Goal: Transaction & Acquisition: Purchase product/service

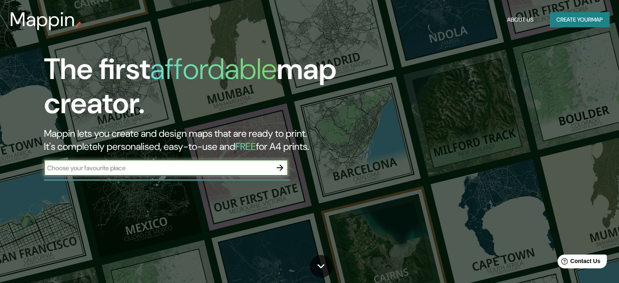
click at [118, 172] on input "text" at bounding box center [158, 167] width 228 height 9
type input "[STREET_ADDRESS]"
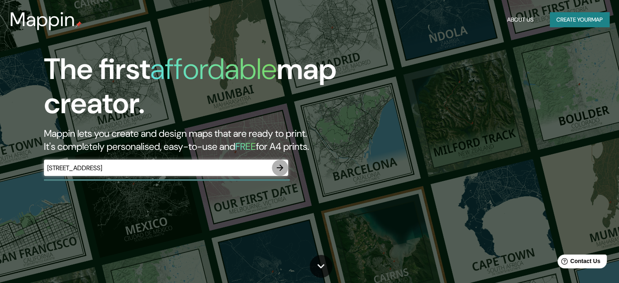
click at [282, 166] on icon "button" at bounding box center [280, 168] width 10 height 10
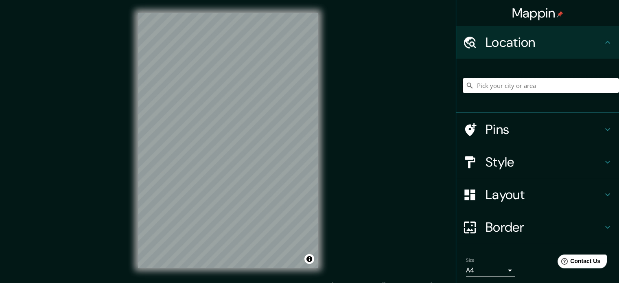
click at [483, 82] on input "Pick your city or area" at bounding box center [541, 85] width 156 height 15
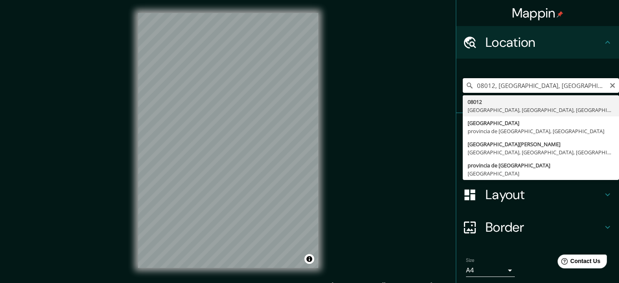
type input "08012, [GEOGRAPHIC_DATA], [GEOGRAPHIC_DATA], [GEOGRAPHIC_DATA]"
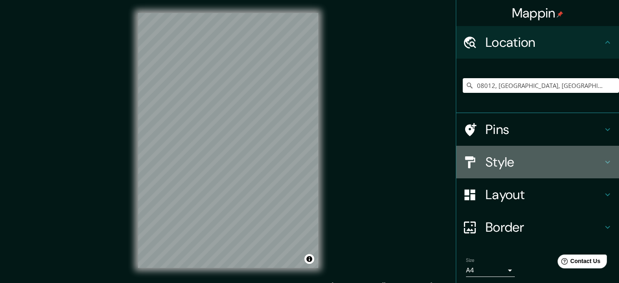
click at [557, 159] on h4 "Style" at bounding box center [543, 162] width 117 height 16
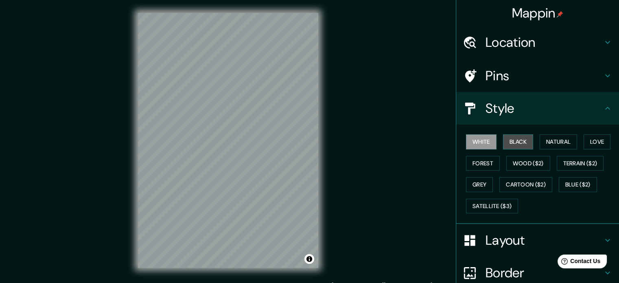
click at [522, 145] on button "Black" at bounding box center [518, 141] width 31 height 15
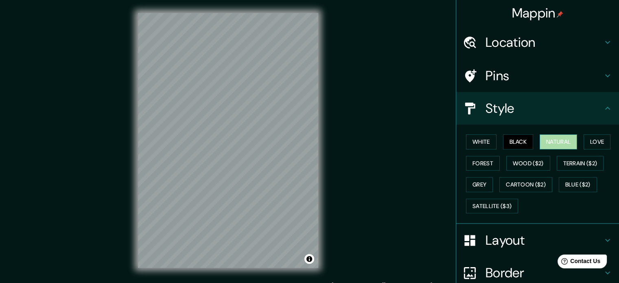
click at [548, 143] on button "Natural" at bounding box center [557, 141] width 37 height 15
click at [590, 141] on button "Love" at bounding box center [596, 141] width 27 height 15
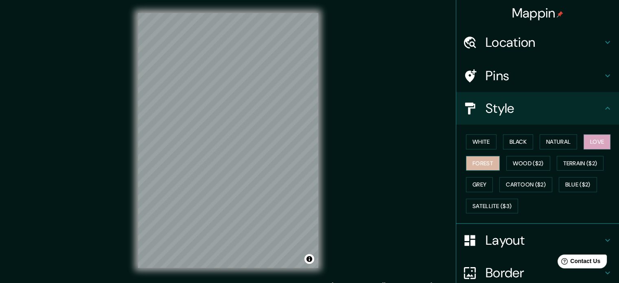
click at [489, 166] on button "Forest" at bounding box center [483, 163] width 34 height 15
click at [475, 180] on button "Grey" at bounding box center [479, 184] width 27 height 15
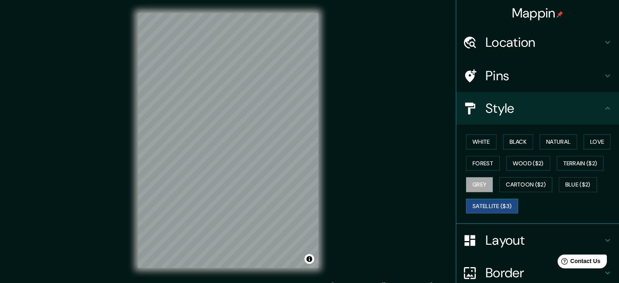
click at [482, 201] on button "Satellite ($3)" at bounding box center [492, 206] width 52 height 15
click at [472, 167] on button "Forest" at bounding box center [483, 163] width 34 height 15
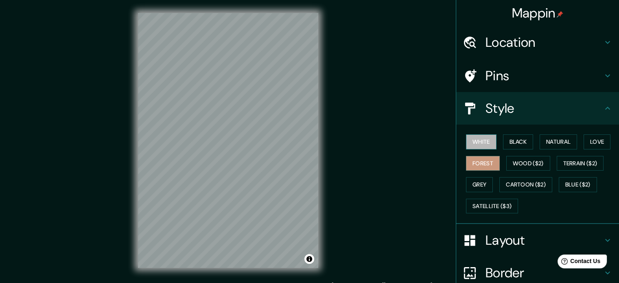
click at [482, 148] on button "White" at bounding box center [481, 141] width 31 height 15
click at [543, 147] on button "Natural" at bounding box center [557, 141] width 37 height 15
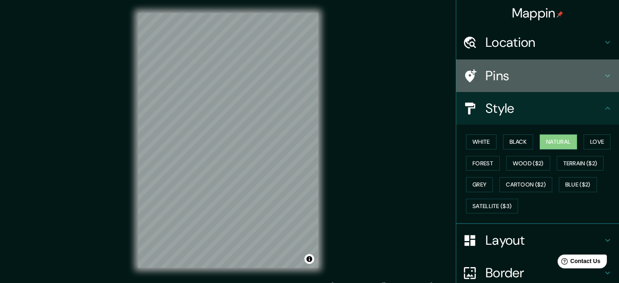
click at [602, 79] on icon at bounding box center [607, 76] width 10 height 10
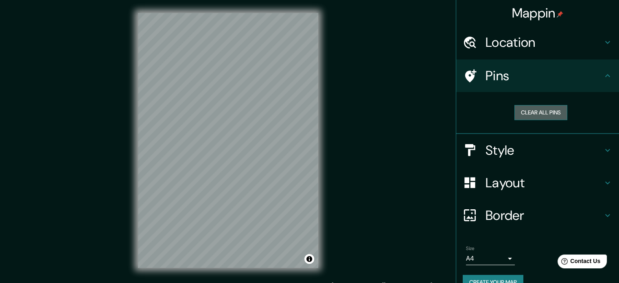
click at [544, 113] on button "Clear all pins" at bounding box center [540, 112] width 53 height 15
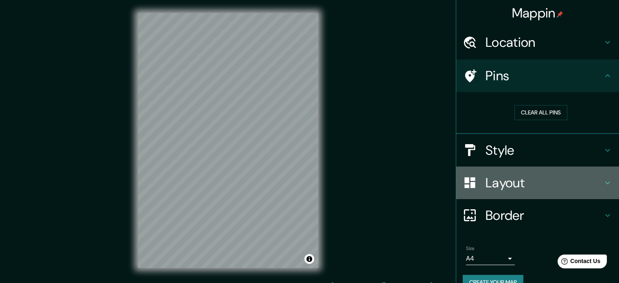
click at [577, 181] on h4 "Layout" at bounding box center [543, 183] width 117 height 16
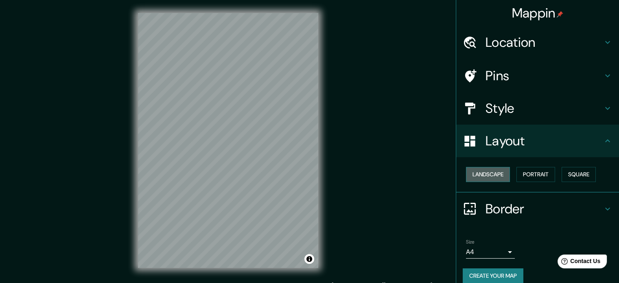
click at [498, 175] on button "Landscape" at bounding box center [488, 174] width 44 height 15
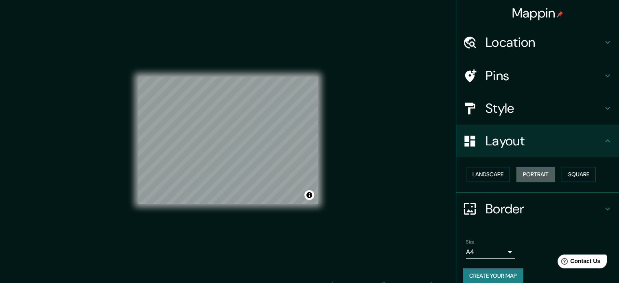
click at [517, 175] on button "Portrait" at bounding box center [535, 174] width 39 height 15
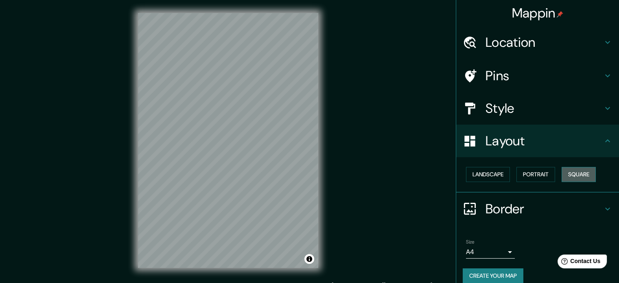
click at [570, 174] on button "Square" at bounding box center [578, 174] width 34 height 15
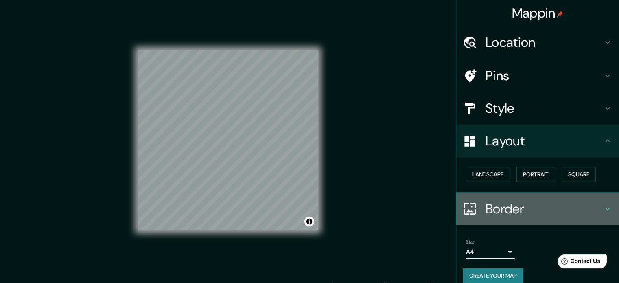
click at [519, 210] on h4 "Border" at bounding box center [543, 209] width 117 height 16
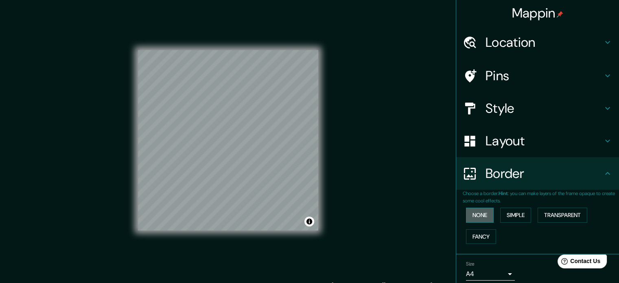
click at [485, 216] on button "None" at bounding box center [480, 214] width 28 height 15
click at [500, 214] on button "Simple" at bounding box center [515, 214] width 31 height 15
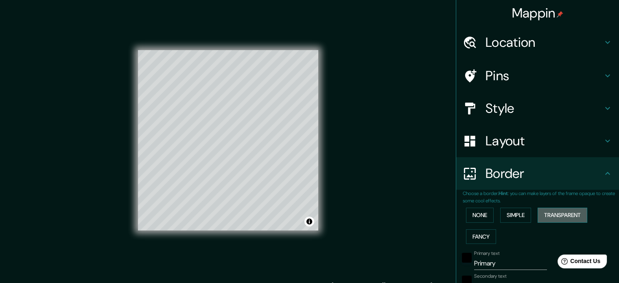
click at [553, 209] on button "Transparent" at bounding box center [562, 214] width 50 height 15
click at [477, 231] on button "Fancy" at bounding box center [481, 236] width 30 height 15
click at [524, 215] on button "Simple" at bounding box center [515, 214] width 31 height 15
click at [552, 213] on button "Transparent" at bounding box center [562, 214] width 50 height 15
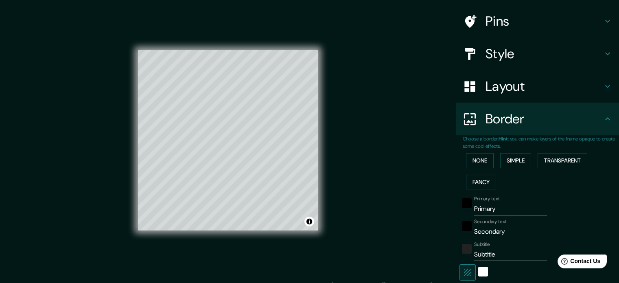
scroll to position [55, 0]
drag, startPoint x: 495, startPoint y: 210, endPoint x: 446, endPoint y: 207, distance: 48.9
click at [446, 207] on div "Mappin Location 08012, [GEOGRAPHIC_DATA], [GEOGRAPHIC_DATA], [GEOGRAPHIC_DATA] …" at bounding box center [309, 147] width 619 height 294
type input "213"
type input "35"
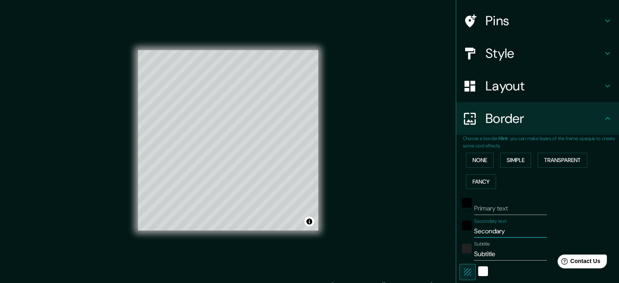
click at [502, 231] on input "Secondary" at bounding box center [510, 231] width 73 height 13
type input "Secondar"
type input "213"
type input "35"
type input "Seconda"
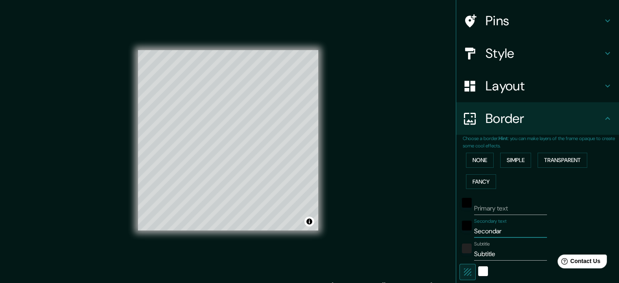
type input "213"
type input "35"
type input "Second"
type input "213"
type input "35"
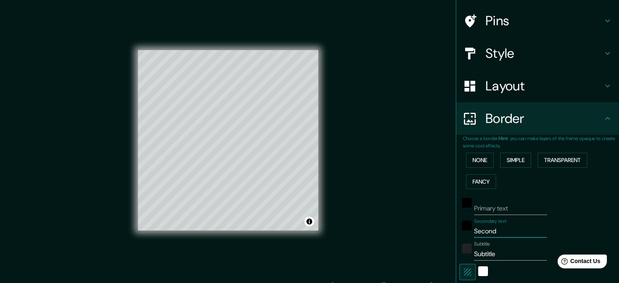
type input "Secon"
type input "213"
type input "35"
type input "Seco"
type input "213"
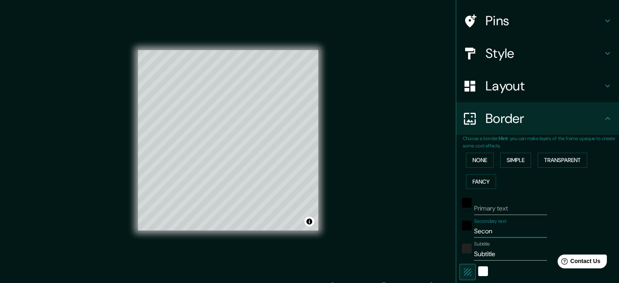
type input "35"
type input "Sec"
type input "213"
type input "35"
type input "Se"
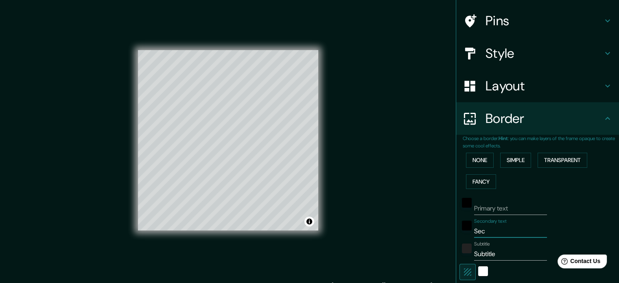
type input "213"
type input "35"
type input "S"
type input "213"
type input "35"
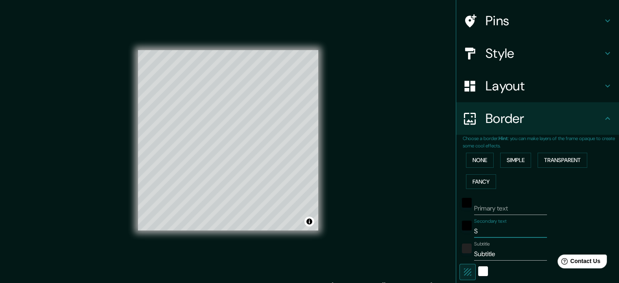
type input "213"
type input "35"
type input "E"
type input "213"
type input "35"
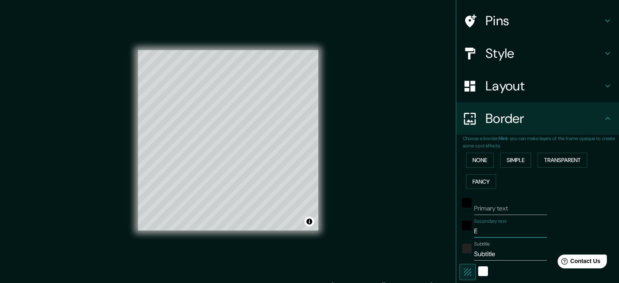
type input "Em"
type input "213"
type input "35"
type input "Emp"
type input "213"
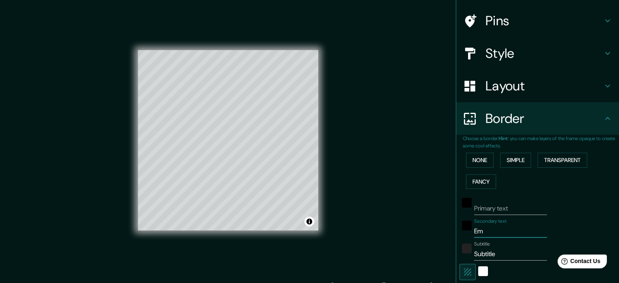
type input "35"
type input "Empl"
type input "213"
type input "35"
type input "Empla"
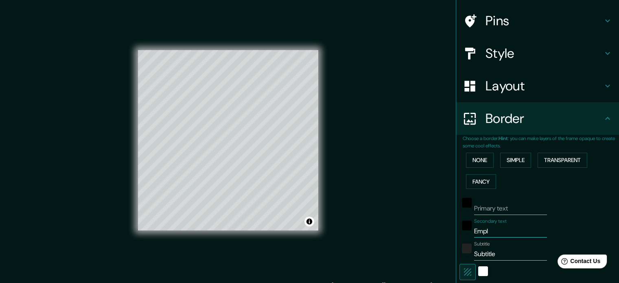
type input "213"
type input "35"
type input "Emplaç"
type input "213"
type input "35"
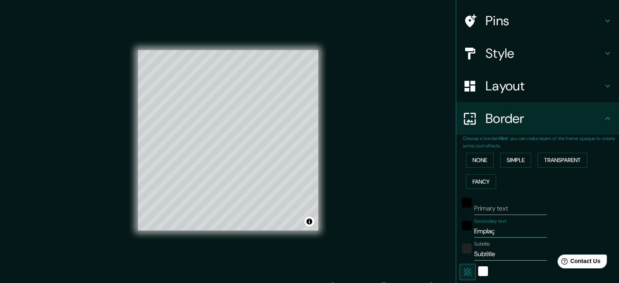
type input "Emplaça"
type input "213"
type input "35"
type input "Emplaçam"
type input "213"
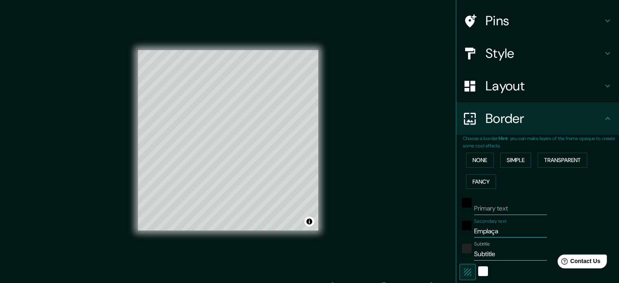
type input "35"
type input "Emplaçame"
type input "213"
type input "35"
type input "Emplaçamen"
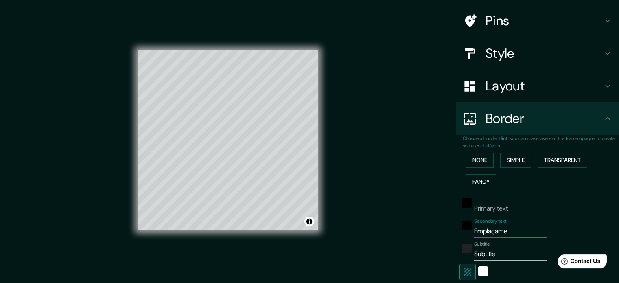
type input "213"
type input "35"
type input "Emplaçament"
type input "213"
type input "35"
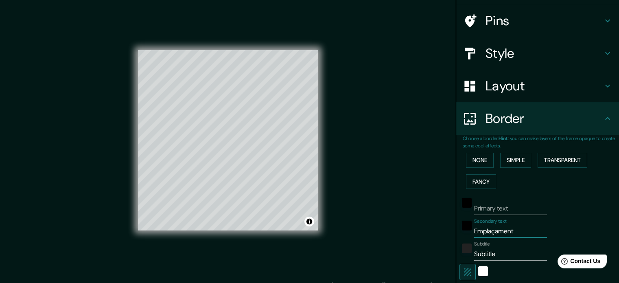
type input "Emplaçament"
click at [494, 251] on input "Subtitle" at bounding box center [510, 253] width 73 height 13
type input "Subtitl"
type input "213"
type input "35"
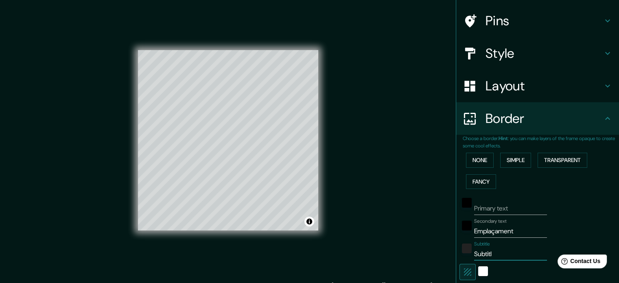
type input "Subtit"
type input "213"
type input "35"
type input "Subti"
type input "213"
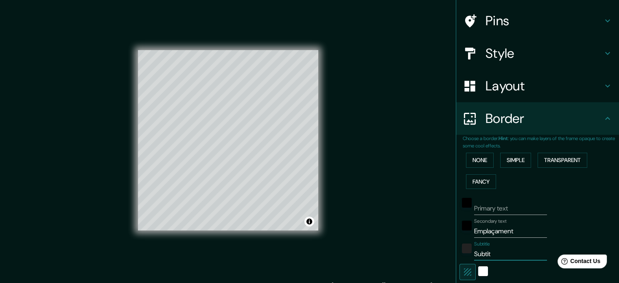
type input "35"
type input "Subt"
type input "213"
type input "35"
type input "Sub"
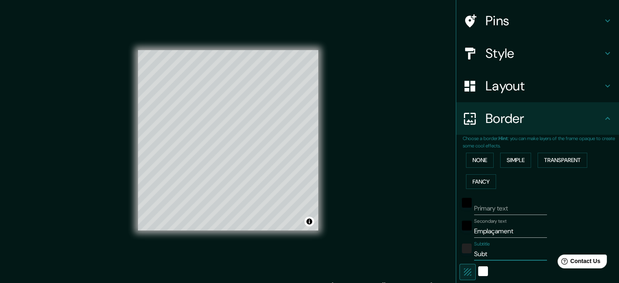
type input "213"
type input "35"
type input "Su"
type input "213"
type input "35"
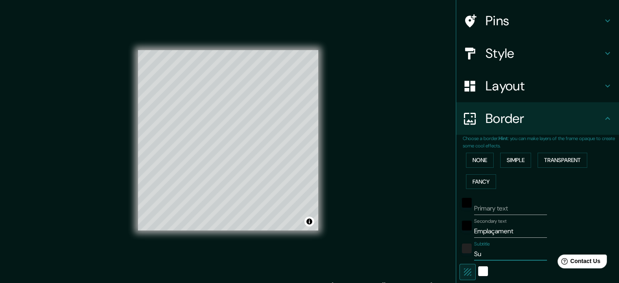
type input "S"
type input "213"
type input "35"
type input "213"
type input "35"
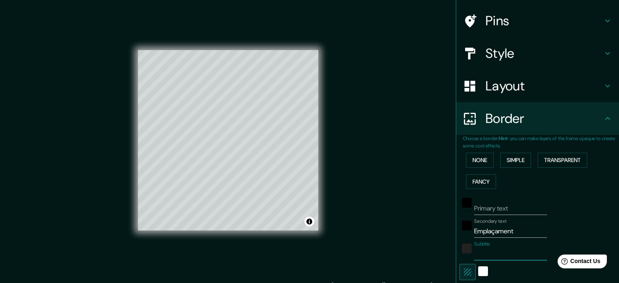
type input "C"
type input "213"
type input "35"
type input "Ca"
type input "213"
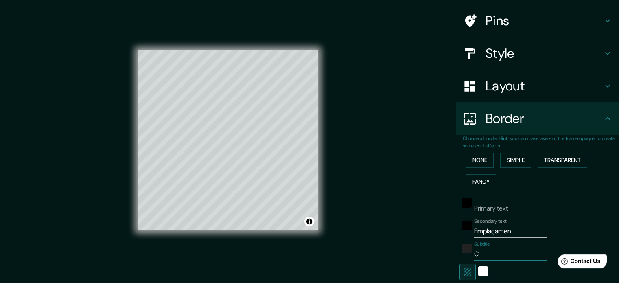
type input "35"
type input "Car"
type input "213"
type input "35"
type input "[PERSON_NAME]"
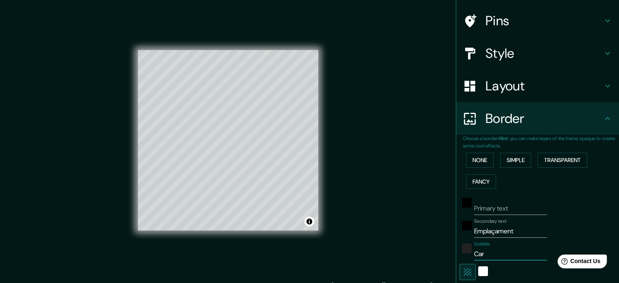
type input "213"
type input "35"
type input "Carre"
type input "213"
type input "35"
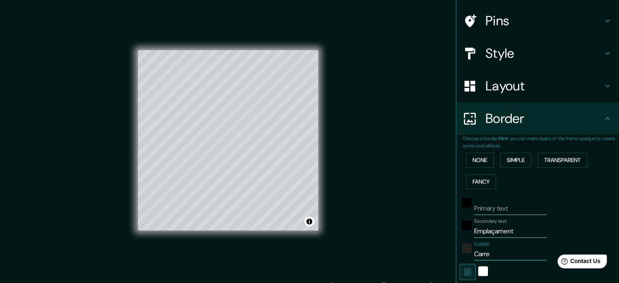
type input "Carrer"
type input "213"
type input "35"
type input "Carrer"
type input "213"
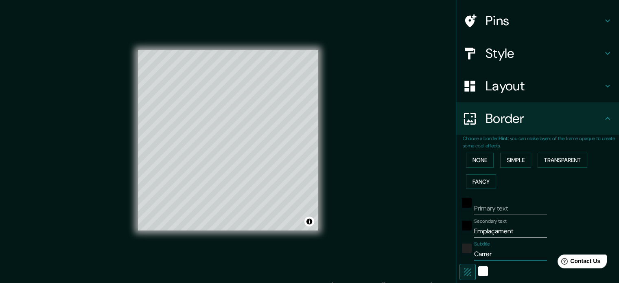
type input "35"
type input "Carrer d"
type input "213"
type input "35"
type input "Carrer de"
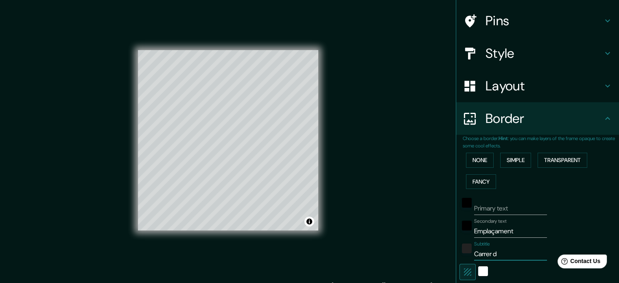
type input "213"
type input "35"
type input "Carrer de"
type input "213"
type input "35"
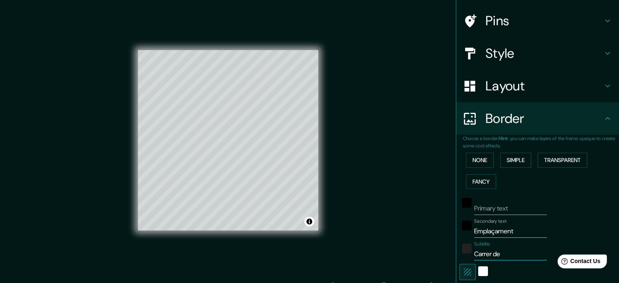
type input "Carrer de B"
type input "213"
type input "35"
type input "Carrer de Br"
type input "213"
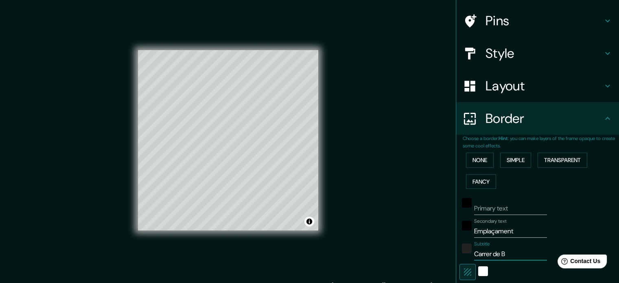
type input "35"
type input "Carrer de Bru"
type input "213"
type input "35"
type input "Carrer [PERSON_NAME]"
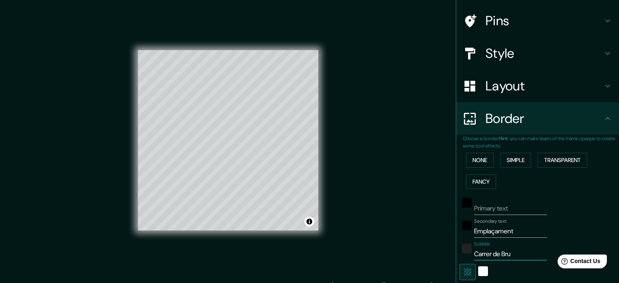
type input "213"
type input "35"
type input "Carrer [PERSON_NAME]"
type input "213"
type input "35"
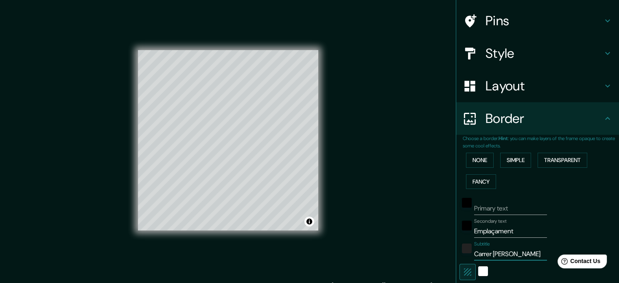
type input "Carrer de [PERSON_NAME]"
type input "213"
type input "35"
type input "Carrer de Bruniqu"
type input "213"
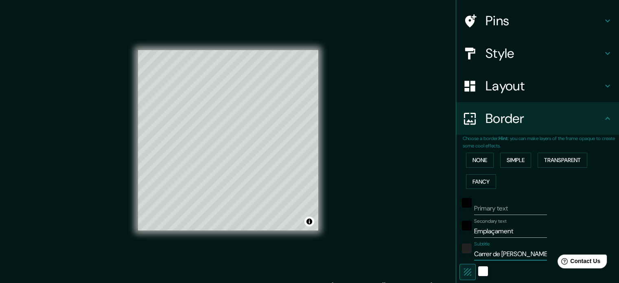
type input "35"
type input "Carrer de Brunique"
type input "213"
type input "35"
type input "Carrer de Bruniquer"
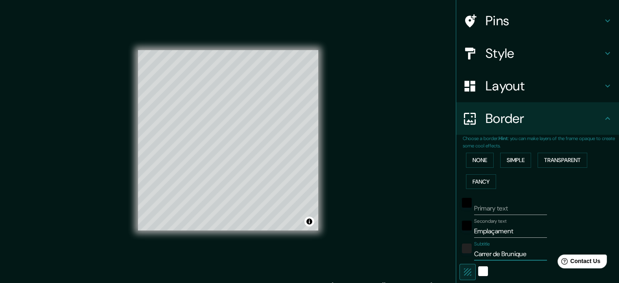
type input "213"
type input "35"
type input "Carrer de Bruniquer"
type input "213"
type input "35"
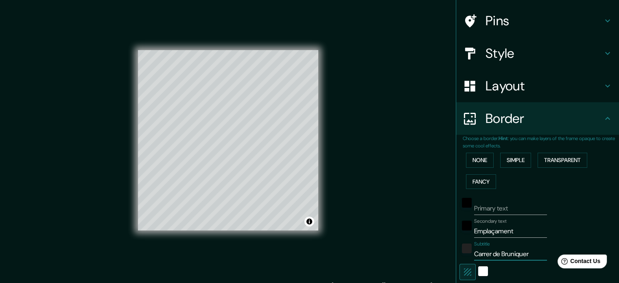
type input "Carrer de Bruniquer"
type input "213"
type input "35"
type input "Carrer de Bruniquer,"
type input "213"
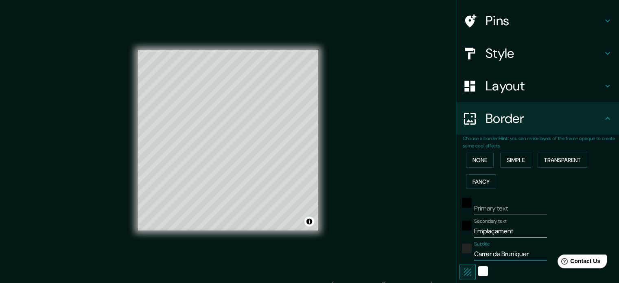
type input "35"
type input "Carrer de Bruniquer,"
type input "213"
type input "35"
type input "[STREET_ADDRESS]"
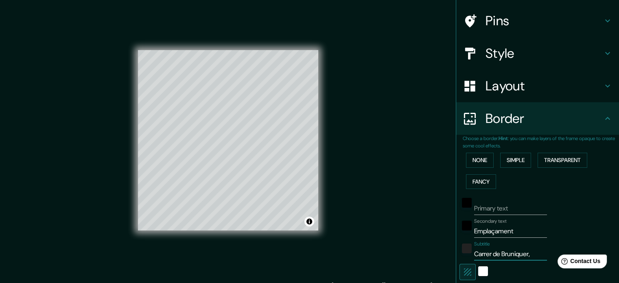
type input "213"
type input "35"
type input "[STREET_ADDRESS]"
type input "213"
type input "35"
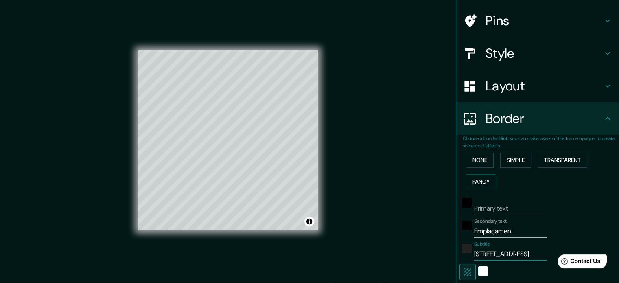
type input "[STREET_ADDRESS]"
click at [459, 268] on button "button" at bounding box center [467, 272] width 16 height 16
type input "213"
type input "35"
click at [465, 267] on icon "button" at bounding box center [468, 272] width 10 height 10
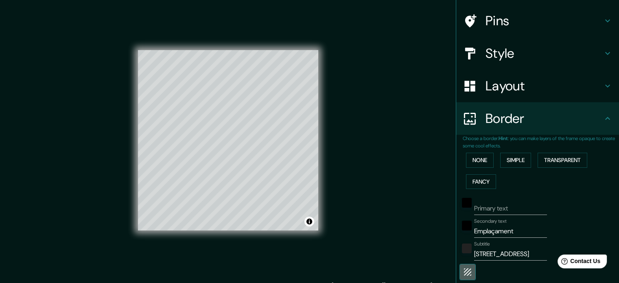
type input "213"
type input "35"
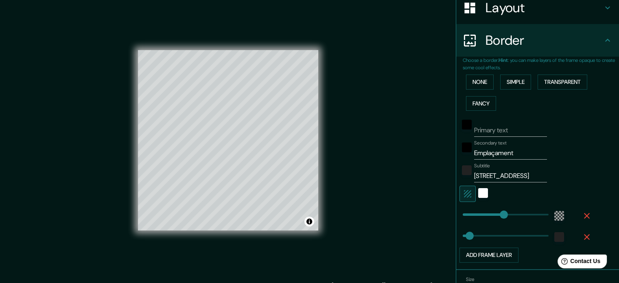
scroll to position [137, 0]
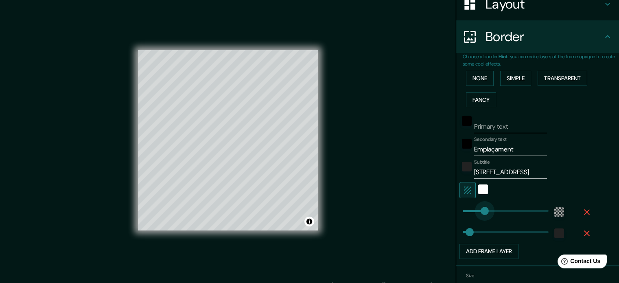
type input "0"
drag, startPoint x: 498, startPoint y: 209, endPoint x: 428, endPoint y: 216, distance: 70.7
type input "35"
type input "49"
drag, startPoint x: 453, startPoint y: 210, endPoint x: 466, endPoint y: 210, distance: 13.0
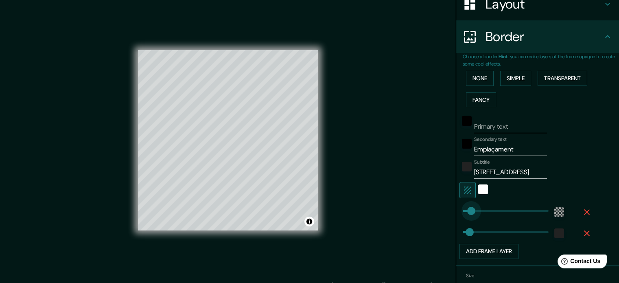
type input "35"
type input "142"
drag, startPoint x: 466, startPoint y: 210, endPoint x: 484, endPoint y: 212, distance: 18.1
type input "35"
type input "123"
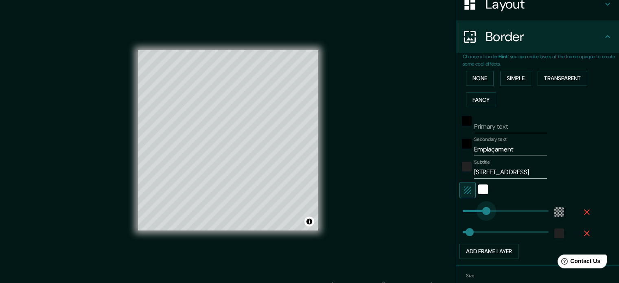
type input "35"
type input "123"
type input "325"
drag, startPoint x: 463, startPoint y: 233, endPoint x: 519, endPoint y: 234, distance: 56.6
type input "123"
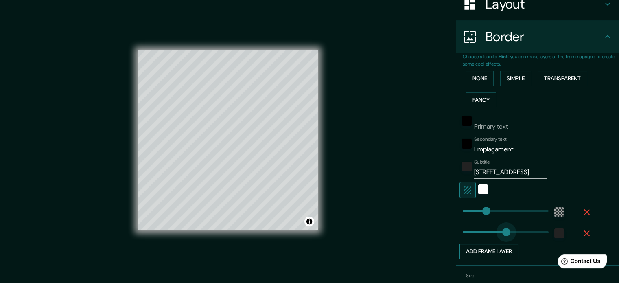
type input "0"
drag, startPoint x: 519, startPoint y: 234, endPoint x: 453, endPoint y: 246, distance: 67.0
type input "123"
type input "11"
drag, startPoint x: 454, startPoint y: 231, endPoint x: 458, endPoint y: 232, distance: 4.5
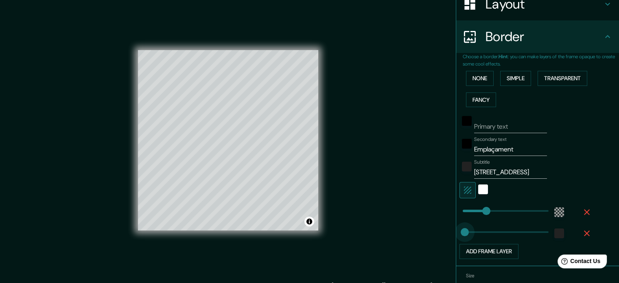
type input "123"
type input "37"
drag, startPoint x: 458, startPoint y: 232, endPoint x: 463, endPoint y: 234, distance: 5.1
click at [501, 246] on button "Add frame layer" at bounding box center [488, 251] width 59 height 15
type input "123"
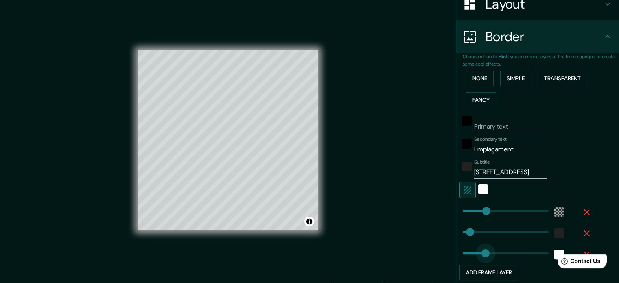
type input "108"
drag, startPoint x: 492, startPoint y: 252, endPoint x: 477, endPoint y: 253, distance: 15.1
type input "123"
type input "24"
drag, startPoint x: 477, startPoint y: 253, endPoint x: 461, endPoint y: 256, distance: 16.5
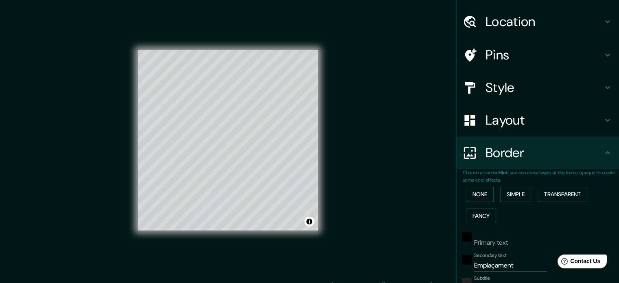
scroll to position [0, 0]
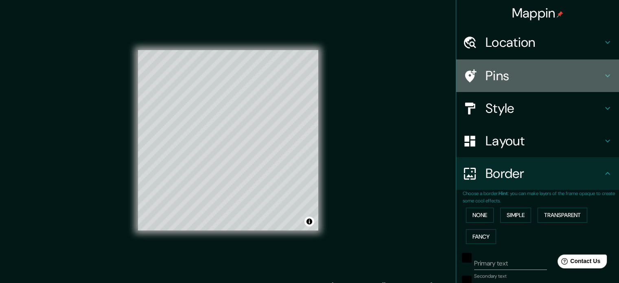
click at [527, 70] on h4 "Pins" at bounding box center [543, 76] width 117 height 16
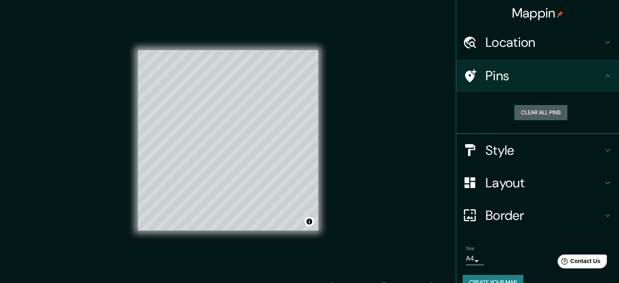
click at [521, 107] on button "Clear all pins" at bounding box center [540, 112] width 53 height 15
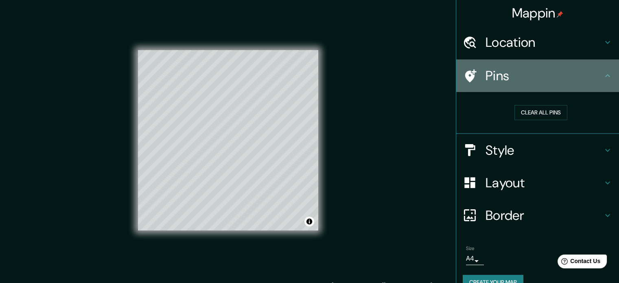
click at [465, 72] on icon at bounding box center [470, 75] width 11 height 13
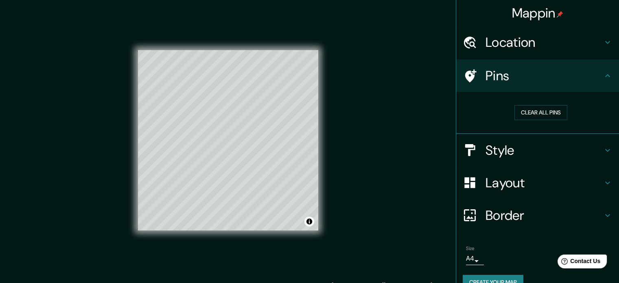
click at [272, 116] on div "Mappin Location 08012, [GEOGRAPHIC_DATA], [GEOGRAPHIC_DATA], [GEOGRAPHIC_DATA] …" at bounding box center [309, 147] width 619 height 294
click at [514, 112] on button "Clear all pins" at bounding box center [540, 112] width 53 height 15
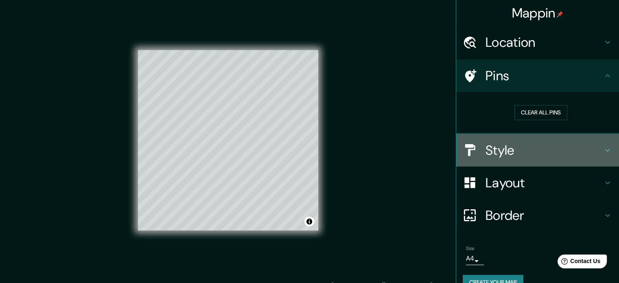
click at [485, 146] on h4 "Style" at bounding box center [543, 150] width 117 height 16
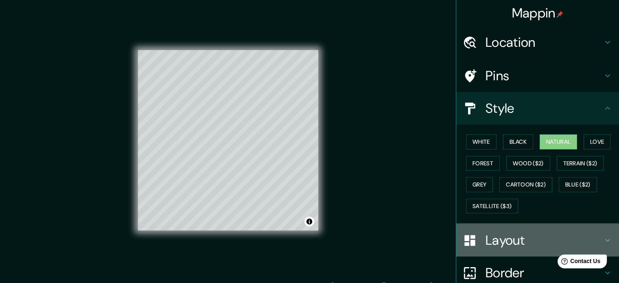
click at [474, 231] on div "Layout" at bounding box center [537, 240] width 163 height 33
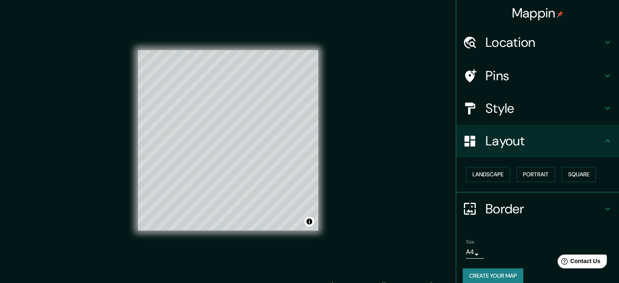
click at [478, 60] on div "Pins" at bounding box center [537, 75] width 163 height 33
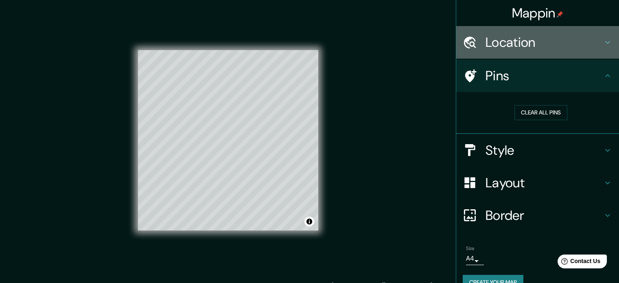
click at [485, 36] on h4 "Location" at bounding box center [543, 42] width 117 height 16
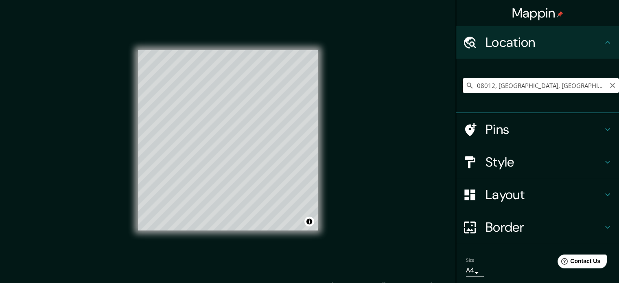
click at [467, 82] on input "08012, [GEOGRAPHIC_DATA], [GEOGRAPHIC_DATA], [GEOGRAPHIC_DATA]" at bounding box center [541, 85] width 156 height 15
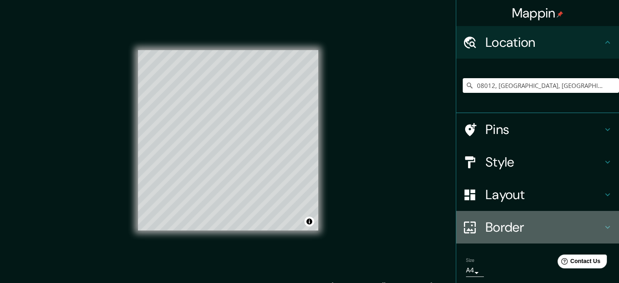
click at [565, 227] on h4 "Border" at bounding box center [543, 227] width 117 height 16
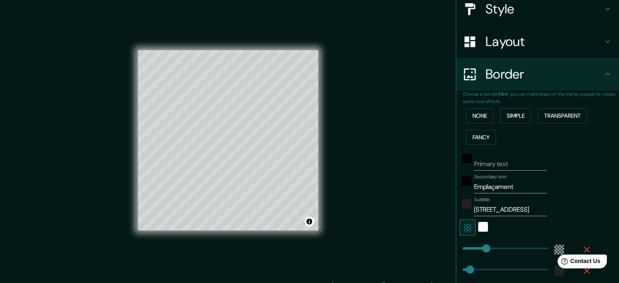
scroll to position [98, 0]
click at [530, 188] on input "Emplaçament" at bounding box center [510, 187] width 73 height 13
click at [236, 234] on div "© Mapbox © OpenStreetMap Improve this map" at bounding box center [228, 140] width 180 height 255
click at [512, 20] on div "Style" at bounding box center [537, 9] width 163 height 33
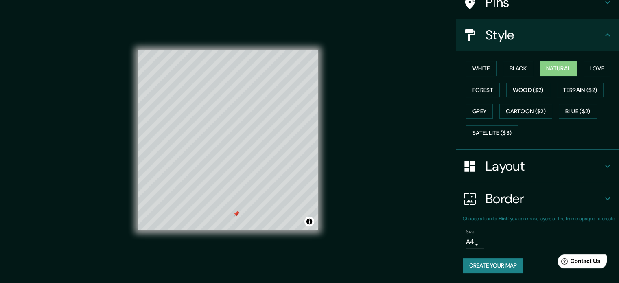
scroll to position [72, 0]
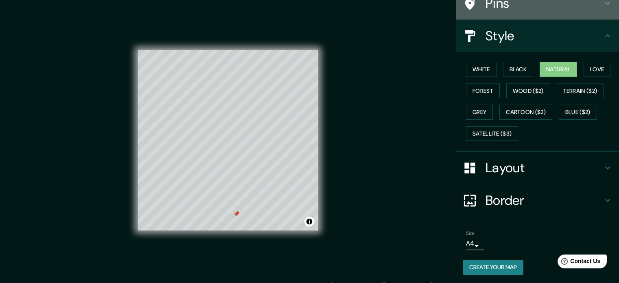
click at [502, 7] on h4 "Pins" at bounding box center [543, 3] width 117 height 16
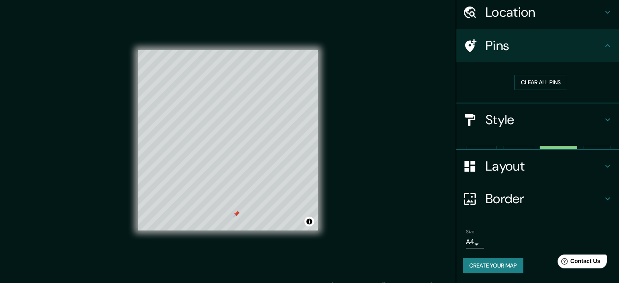
scroll to position [15, 0]
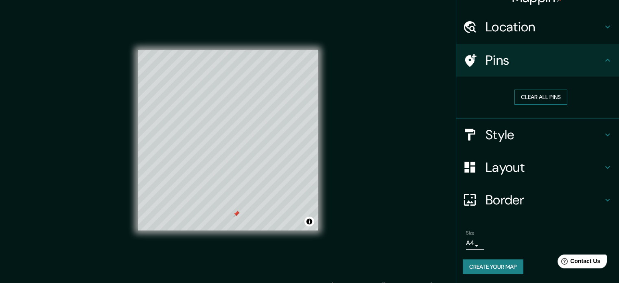
click at [537, 100] on button "Clear all pins" at bounding box center [540, 96] width 53 height 15
click at [524, 203] on h4 "Border" at bounding box center [543, 200] width 117 height 16
type input "123"
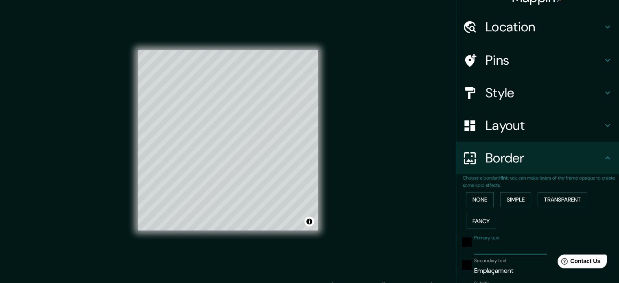
click at [487, 242] on input "Primary text" at bounding box center [510, 247] width 73 height 13
type input "E"
type input "123"
type input "Em"
type input "123"
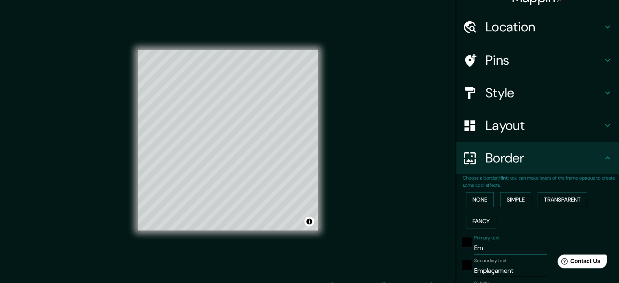
type input "E"
type input "123"
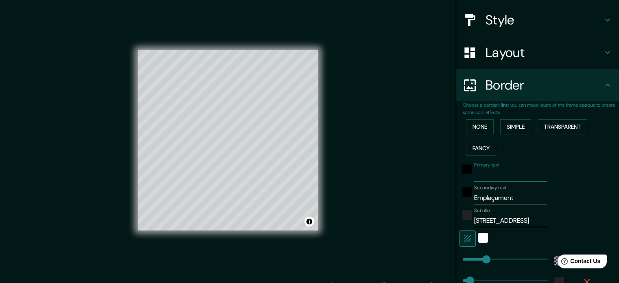
scroll to position [91, 0]
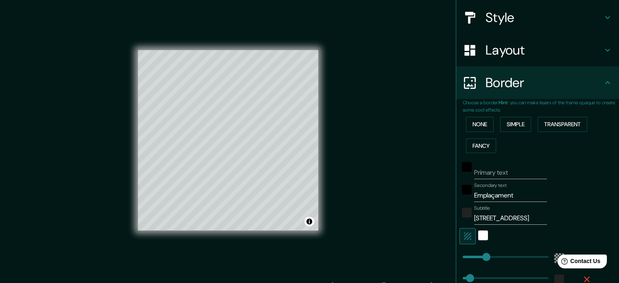
click at [482, 236] on div at bounding box center [483, 236] width 15 height 16
click at [480, 235] on div "white" at bounding box center [483, 235] width 10 height 10
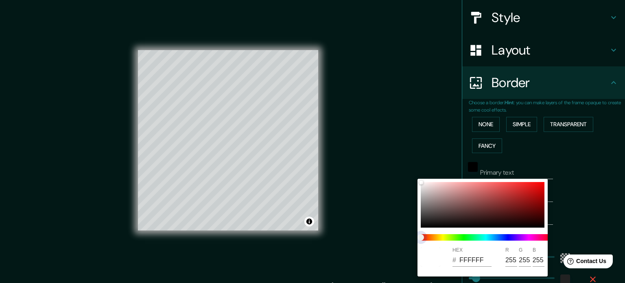
drag, startPoint x: 425, startPoint y: 236, endPoint x: 469, endPoint y: 236, distance: 43.5
click at [469, 236] on span at bounding box center [486, 237] width 130 height 7
drag, startPoint x: 421, startPoint y: 238, endPoint x: 462, endPoint y: 238, distance: 41.5
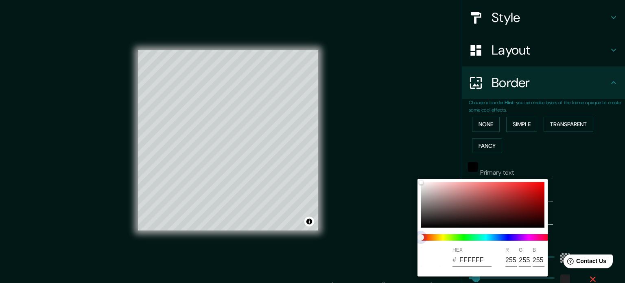
click at [462, 238] on span at bounding box center [486, 237] width 130 height 7
type input "123"
drag, startPoint x: 420, startPoint y: 183, endPoint x: 450, endPoint y: 209, distance: 39.2
click at [450, 209] on div at bounding box center [449, 209] width 3 height 3
drag, startPoint x: 450, startPoint y: 207, endPoint x: 415, endPoint y: 181, distance: 43.9
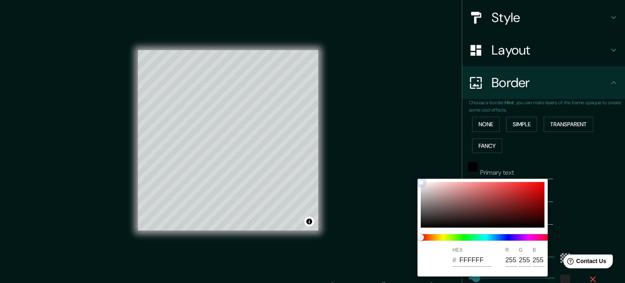
click at [415, 181] on div "HEX # FFFFFF R 255 G 255 B 255" at bounding box center [312, 141] width 625 height 283
click at [588, 213] on div at bounding box center [312, 141] width 625 height 283
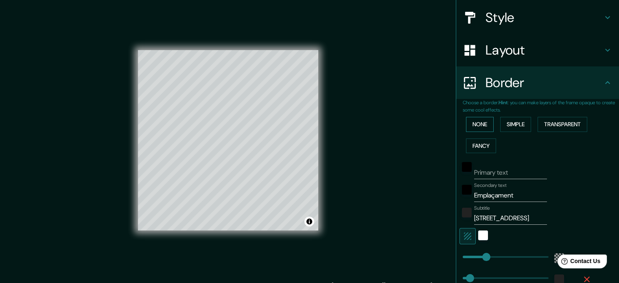
click at [486, 130] on button "None" at bounding box center [480, 124] width 28 height 15
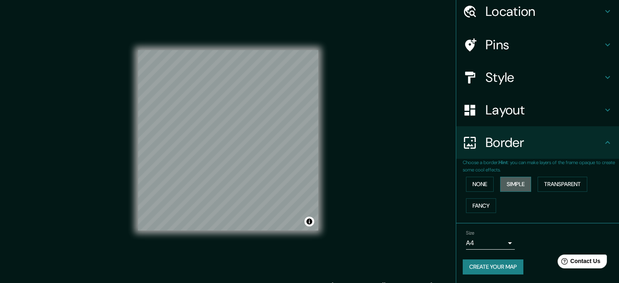
click at [508, 190] on button "Simple" at bounding box center [515, 184] width 31 height 15
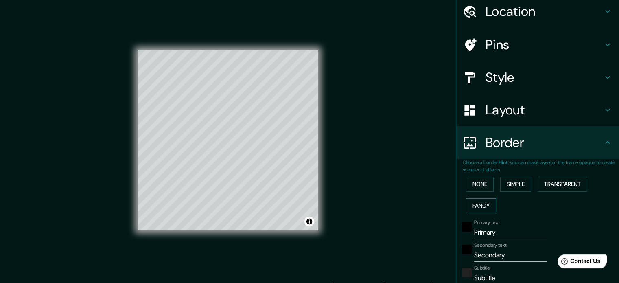
click at [466, 205] on button "Fancy" at bounding box center [481, 205] width 30 height 15
click at [561, 175] on div "None Simple Transparent Fancy" at bounding box center [541, 194] width 156 height 43
click at [559, 177] on button "Transparent" at bounding box center [562, 184] width 50 height 15
click at [507, 181] on button "Simple" at bounding box center [515, 184] width 31 height 15
click at [486, 178] on button "None" at bounding box center [480, 184] width 28 height 15
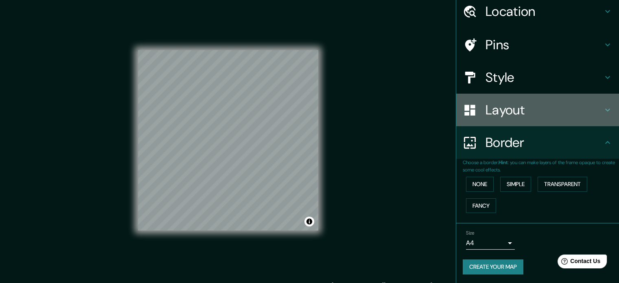
click at [500, 112] on h4 "Layout" at bounding box center [543, 110] width 117 height 16
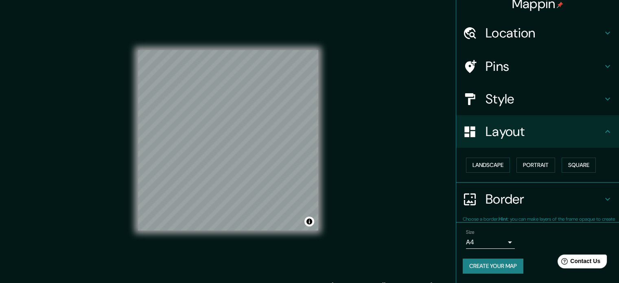
scroll to position [9, 0]
click at [516, 161] on button "Portrait" at bounding box center [535, 165] width 39 height 15
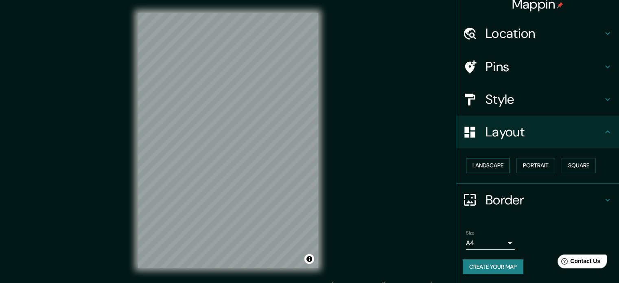
click at [497, 170] on button "Landscape" at bounding box center [488, 165] width 44 height 15
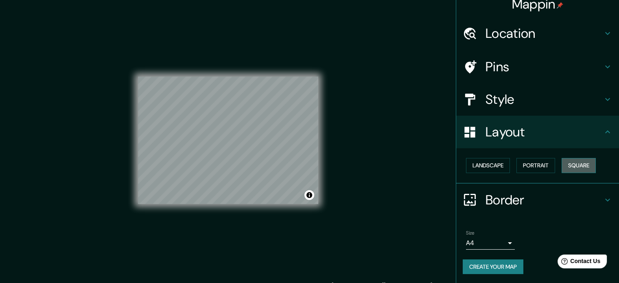
click at [572, 166] on button "Square" at bounding box center [578, 165] width 34 height 15
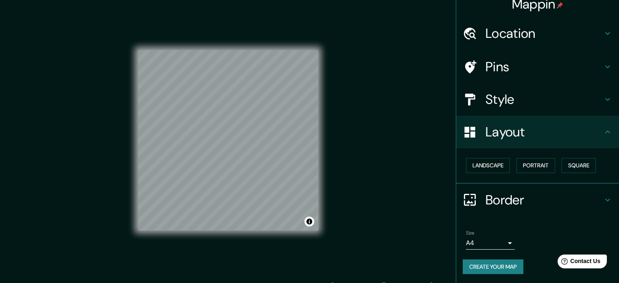
click at [517, 31] on h4 "Location" at bounding box center [543, 33] width 117 height 16
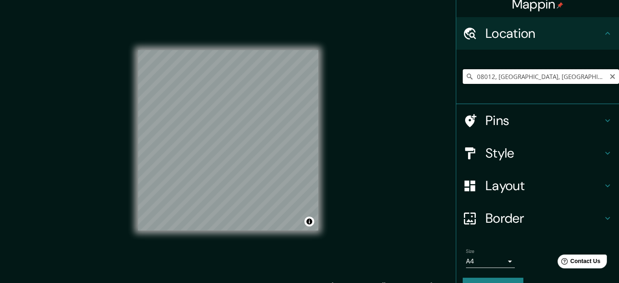
click at [555, 77] on input "08012, [GEOGRAPHIC_DATA], [GEOGRAPHIC_DATA], [GEOGRAPHIC_DATA]" at bounding box center [541, 76] width 156 height 15
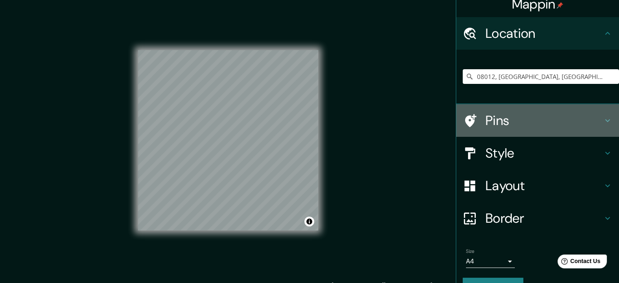
click at [485, 119] on h4 "Pins" at bounding box center [543, 120] width 117 height 16
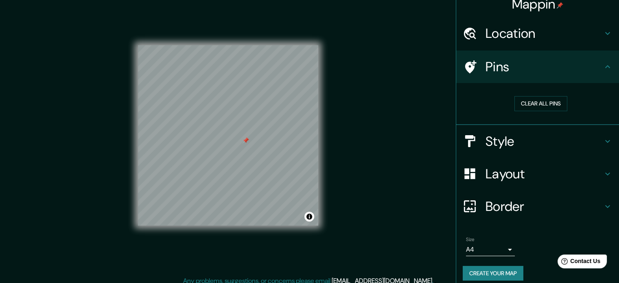
scroll to position [11, 0]
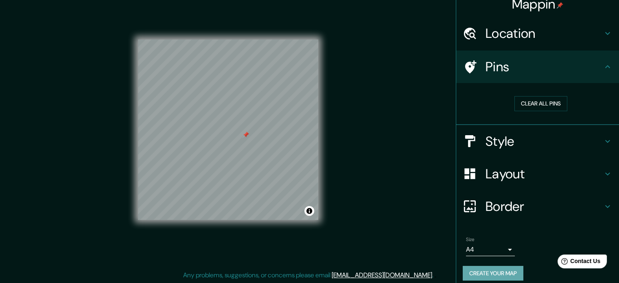
click at [476, 273] on button "Create your map" at bounding box center [493, 273] width 61 height 15
click at [511, 275] on button "Create your map" at bounding box center [493, 273] width 61 height 15
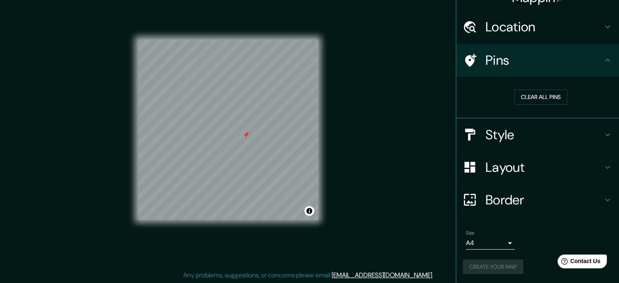
click at [335, 106] on div "Mappin Location 08012, [GEOGRAPHIC_DATA], [GEOGRAPHIC_DATA], [GEOGRAPHIC_DATA] …" at bounding box center [309, 136] width 619 height 294
click at [326, 150] on div "© Mapbox © OpenStreetMap Improve this map" at bounding box center [228, 129] width 206 height 281
click at [309, 212] on button "Toggle attribution" at bounding box center [309, 211] width 10 height 10
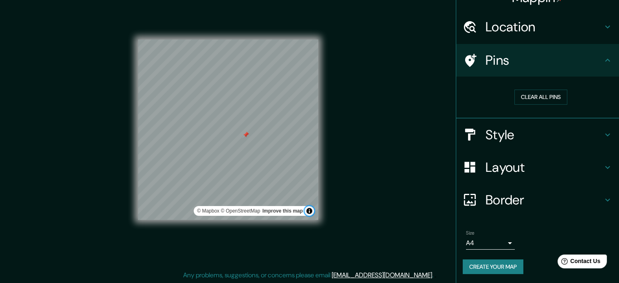
click at [309, 212] on button "Toggle attribution" at bounding box center [309, 211] width 10 height 10
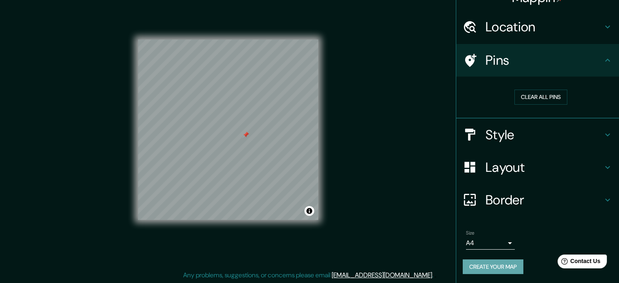
click at [506, 264] on button "Create your map" at bounding box center [493, 266] width 61 height 15
click at [506, 264] on div "Create your map" at bounding box center [538, 266] width 150 height 15
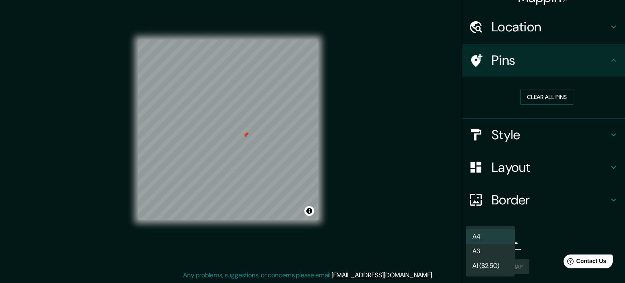
click at [504, 244] on body "Mappin Location 08012, [GEOGRAPHIC_DATA], [GEOGRAPHIC_DATA], [GEOGRAPHIC_DATA] …" at bounding box center [312, 130] width 625 height 283
click at [538, 244] on div at bounding box center [312, 141] width 625 height 283
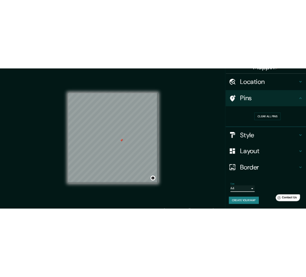
scroll to position [0, 0]
